Goal: Task Accomplishment & Management: Manage account settings

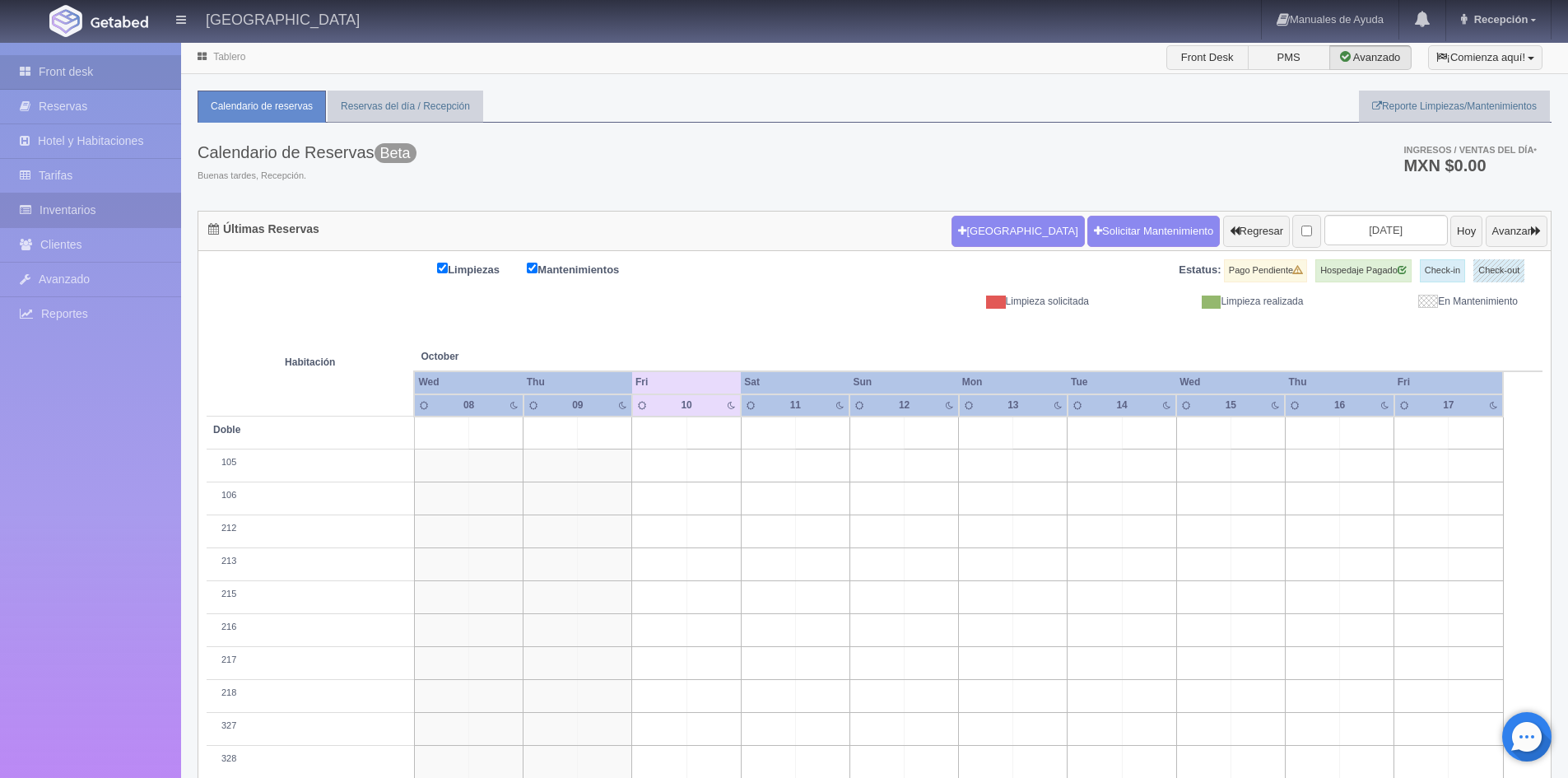
click at [90, 198] on link "Inventarios" at bounding box center [90, 210] width 181 height 34
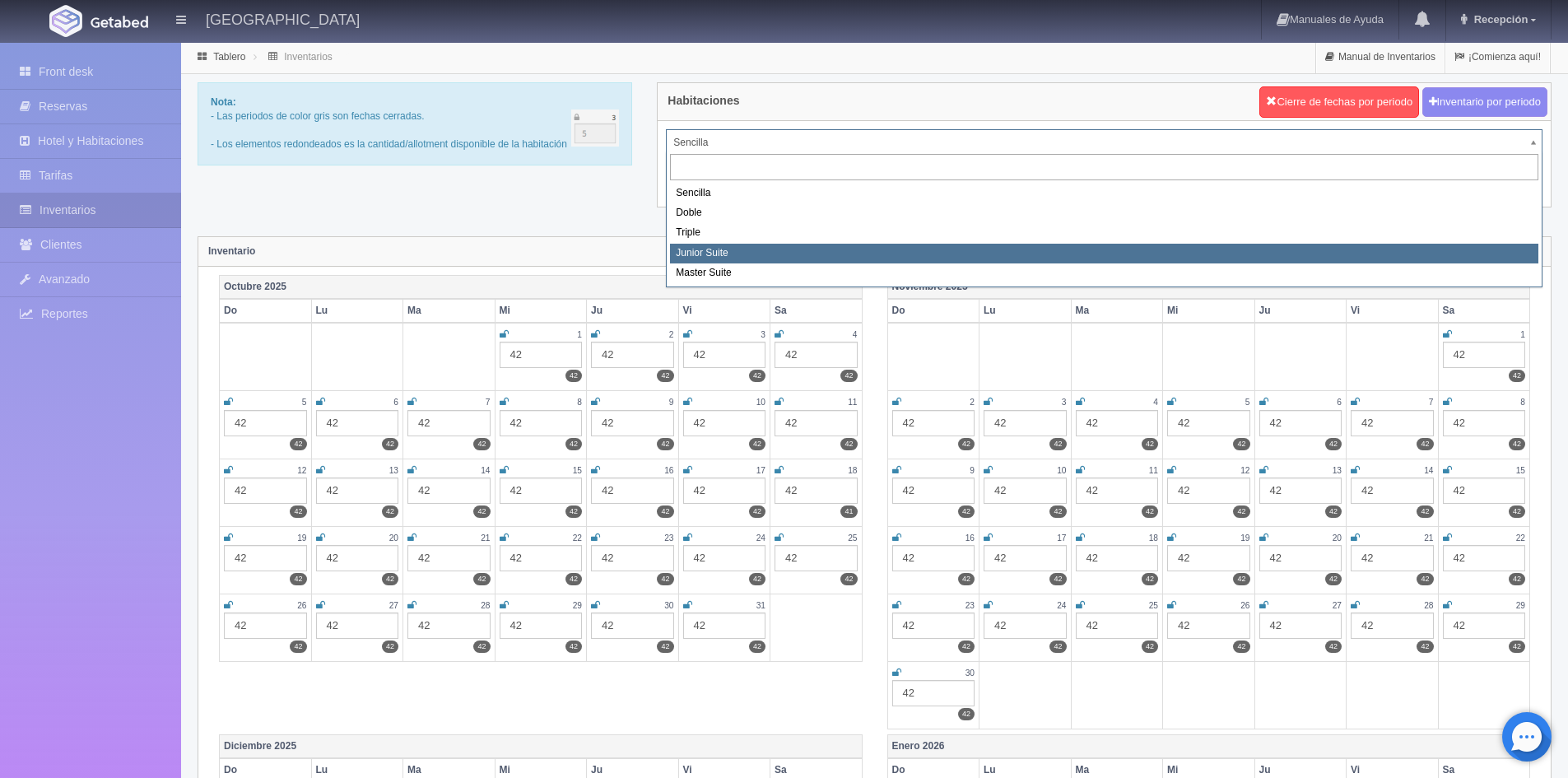
select select "2113"
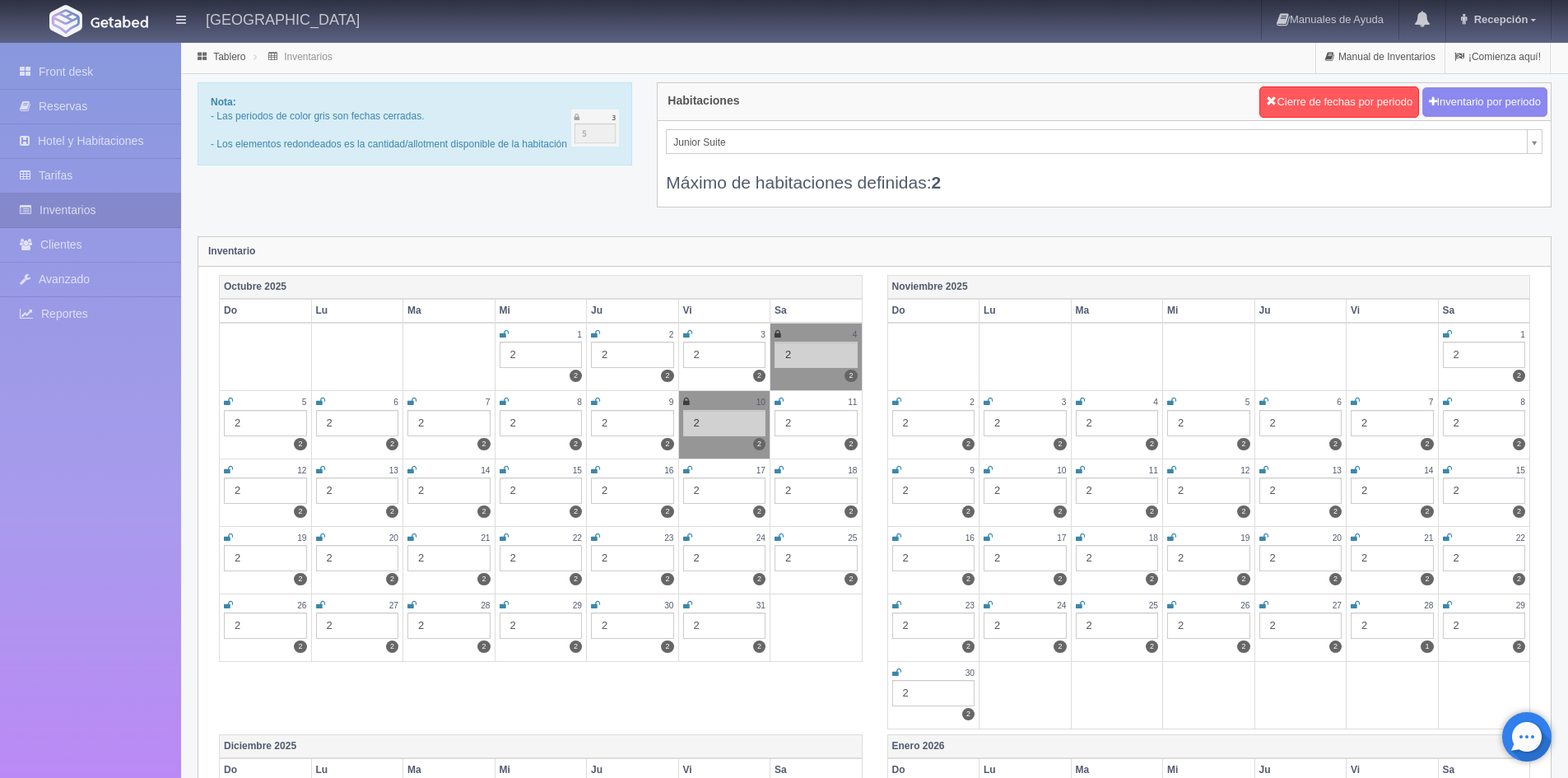
click at [777, 401] on icon at bounding box center [779, 401] width 9 height 10
click at [1522, 176] on div "Máximo de habitaciones definidas: 2" at bounding box center [1105, 174] width 877 height 41
click at [79, 96] on link "Reservas" at bounding box center [90, 106] width 181 height 34
